Goal: Find contact information: Find contact information

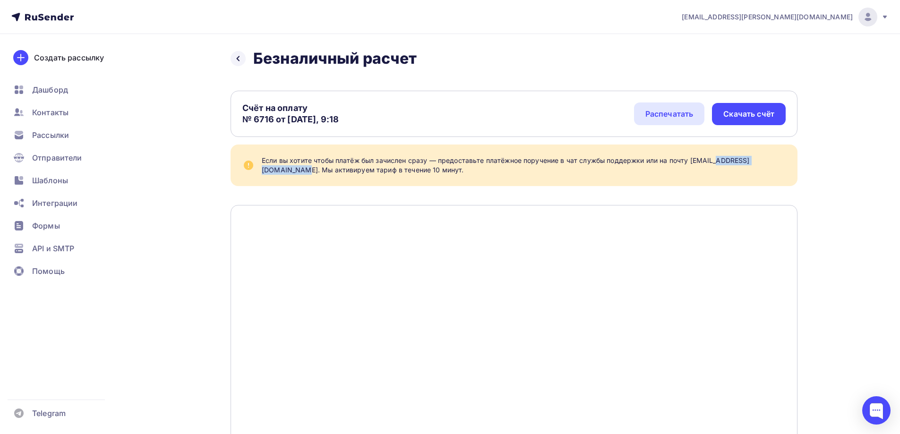
drag, startPoint x: 690, startPoint y: 159, endPoint x: 755, endPoint y: 162, distance: 65.3
click at [758, 162] on div "Если вы хотите чтобы платёж был зачислен сразу — предоставьте платёжное поручен…" at bounding box center [524, 165] width 525 height 19
copy div "support@rusender.ru"
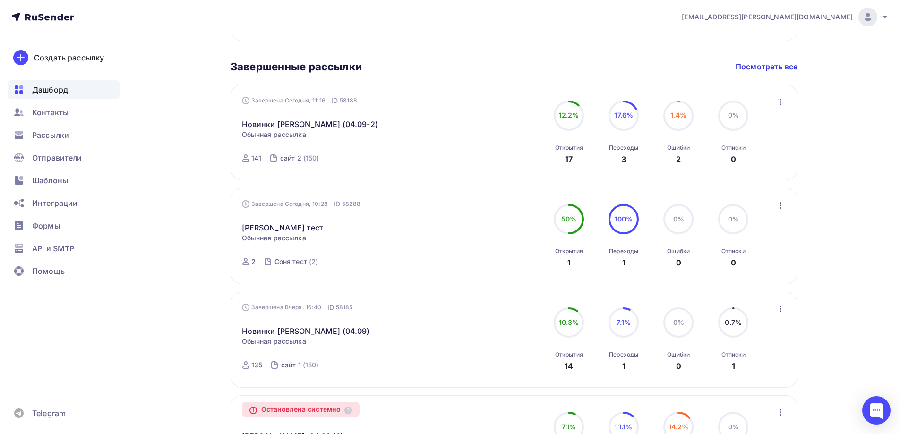
scroll to position [473, 0]
